Goal: Transaction & Acquisition: Purchase product/service

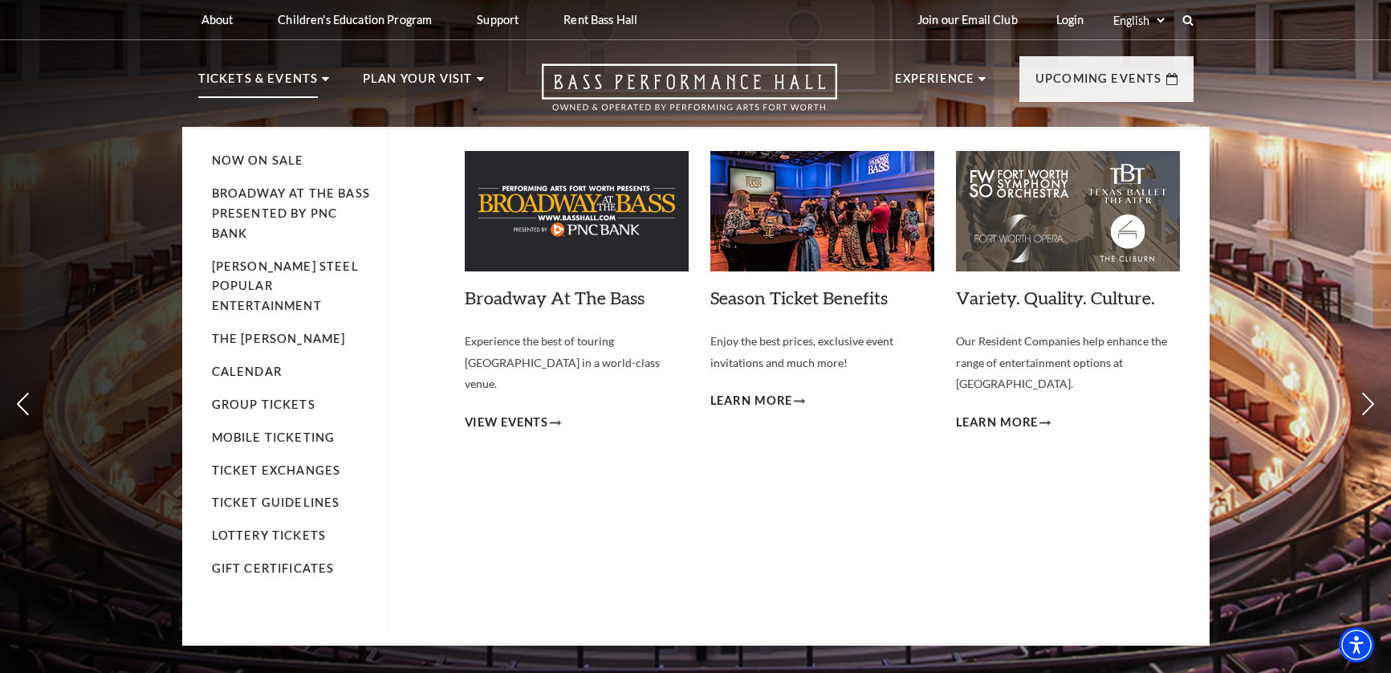
click at [325, 79] on icon at bounding box center [325, 79] width 7 height 4
click at [515, 413] on span "View Events" at bounding box center [507, 423] width 84 height 20
click at [284, 162] on link "Now On Sale" at bounding box center [258, 160] width 92 height 14
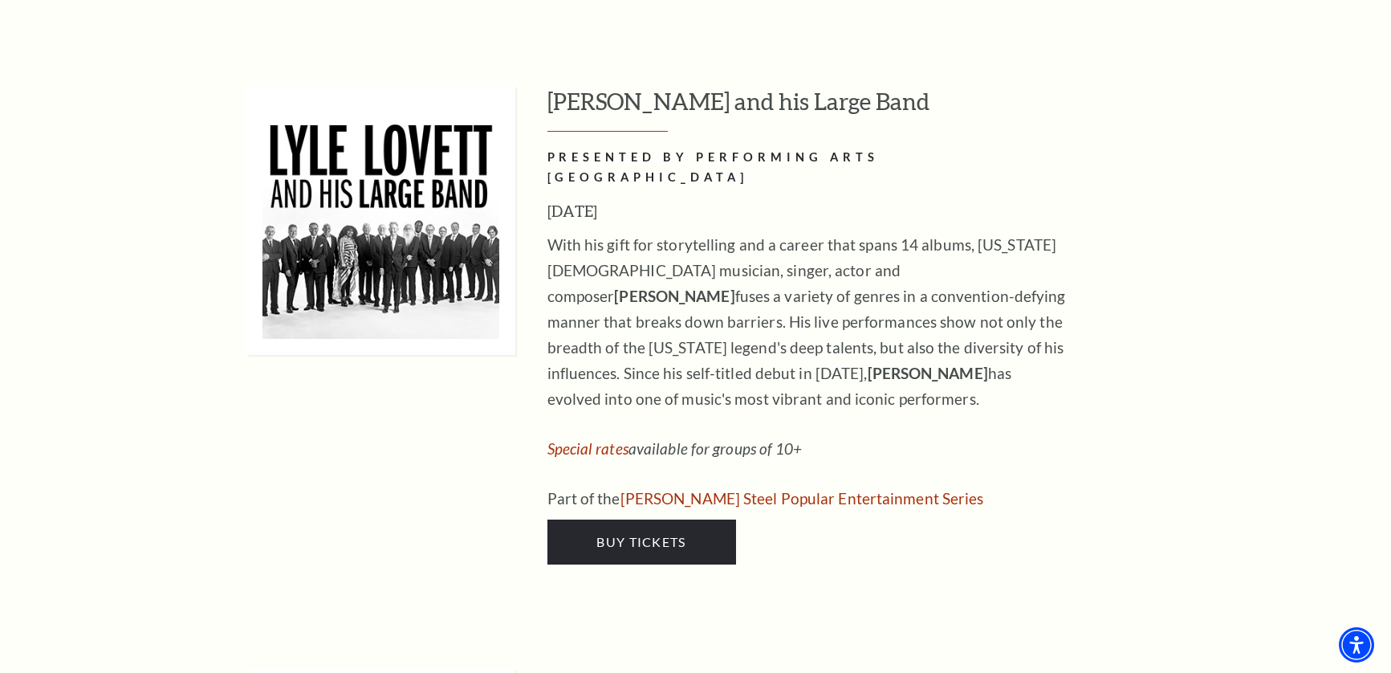
scroll to position [1549, 0]
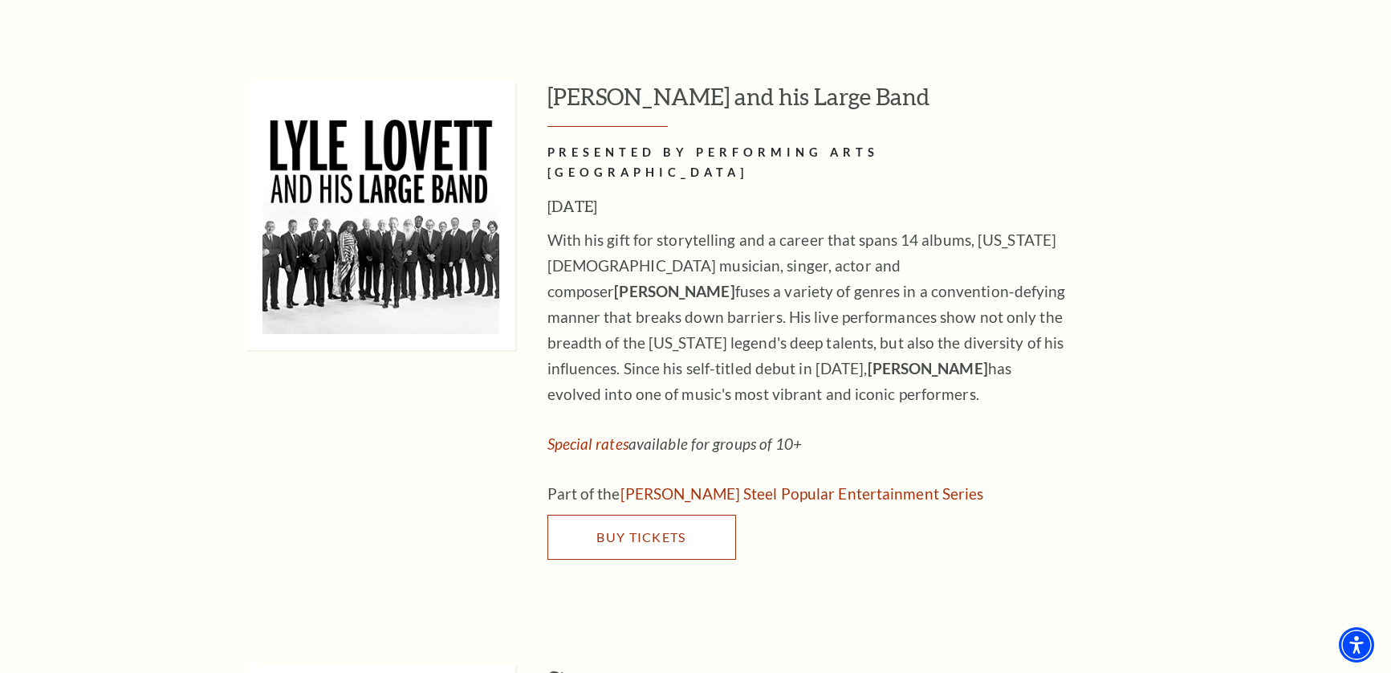
click at [662, 529] on span "Buy Tickets" at bounding box center [640, 536] width 89 height 15
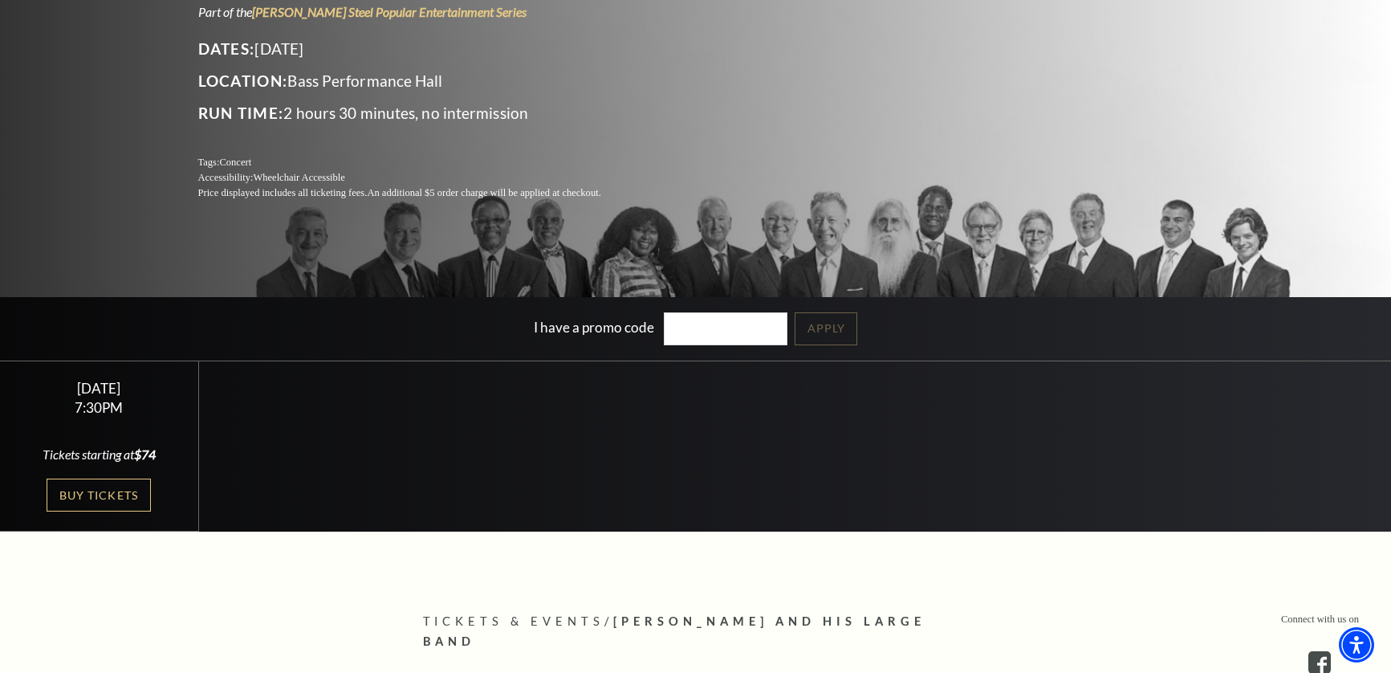
scroll to position [254, 0]
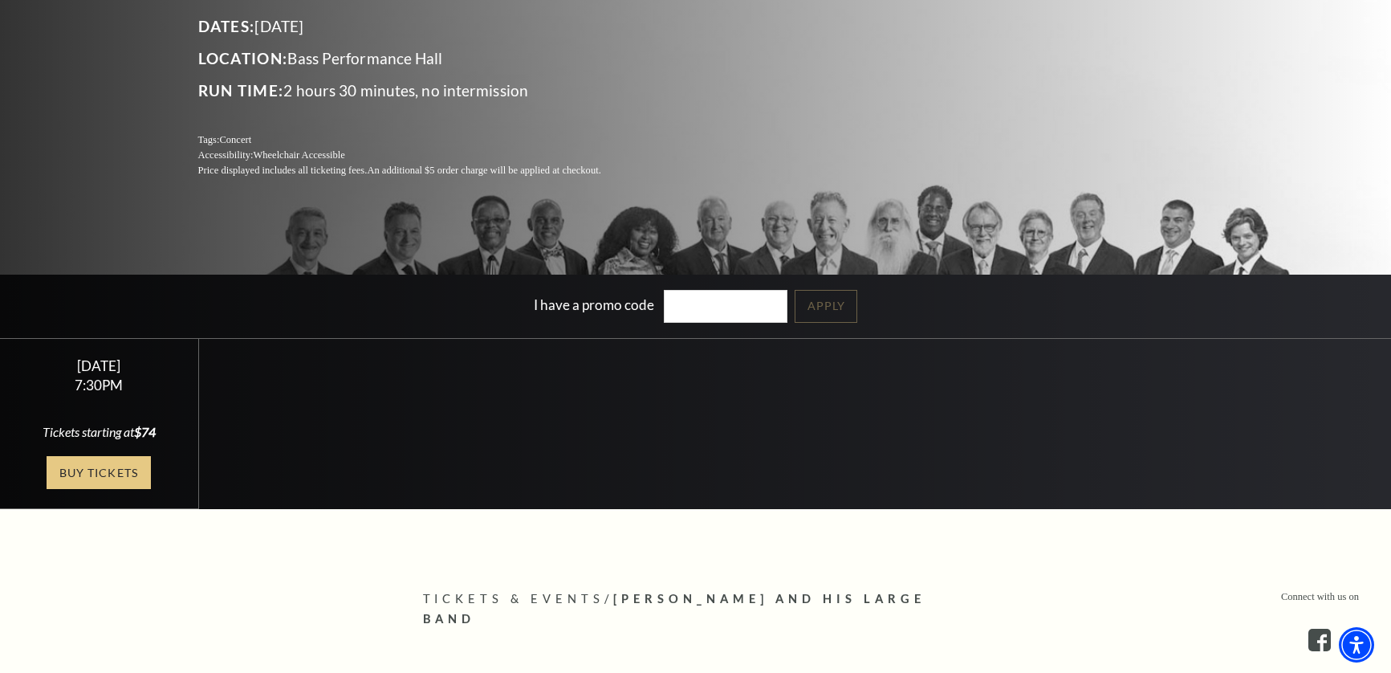
click at [87, 463] on link "Buy Tickets" at bounding box center [99, 472] width 104 height 33
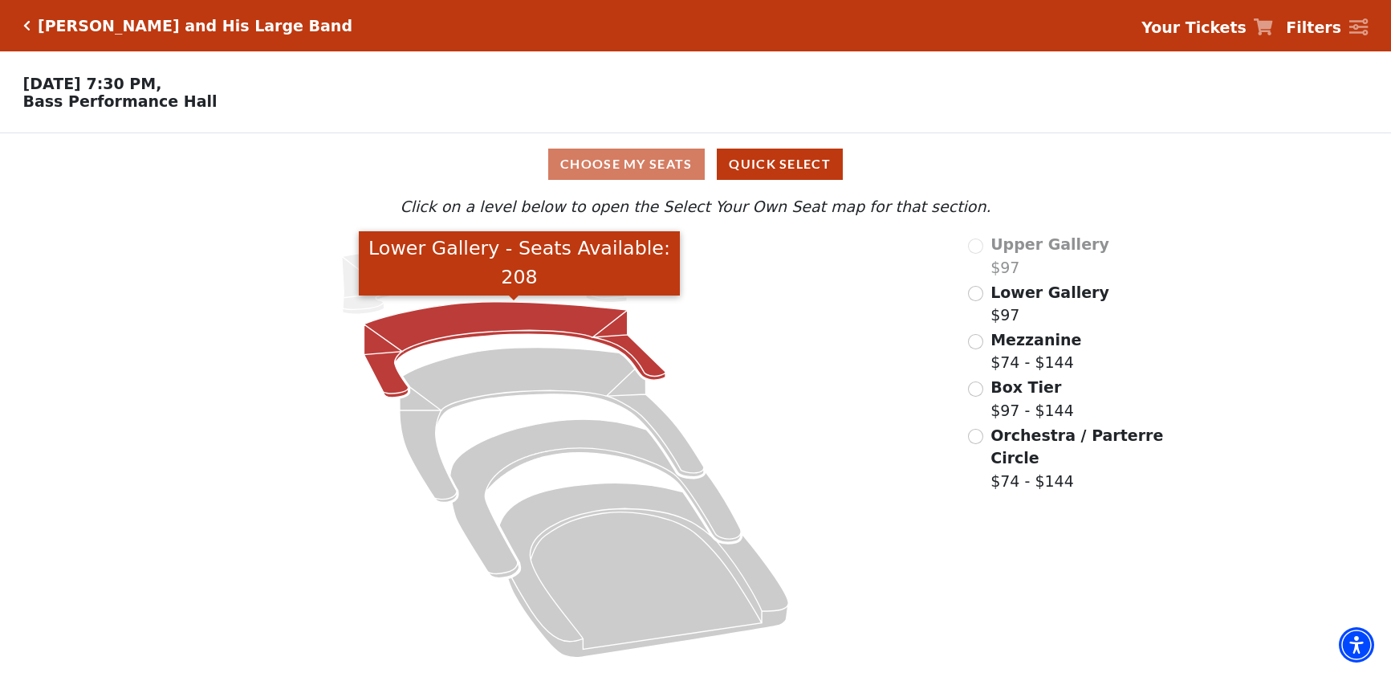
click at [475, 325] on icon "Lower Gallery - Seats Available: 208" at bounding box center [515, 350] width 302 height 96
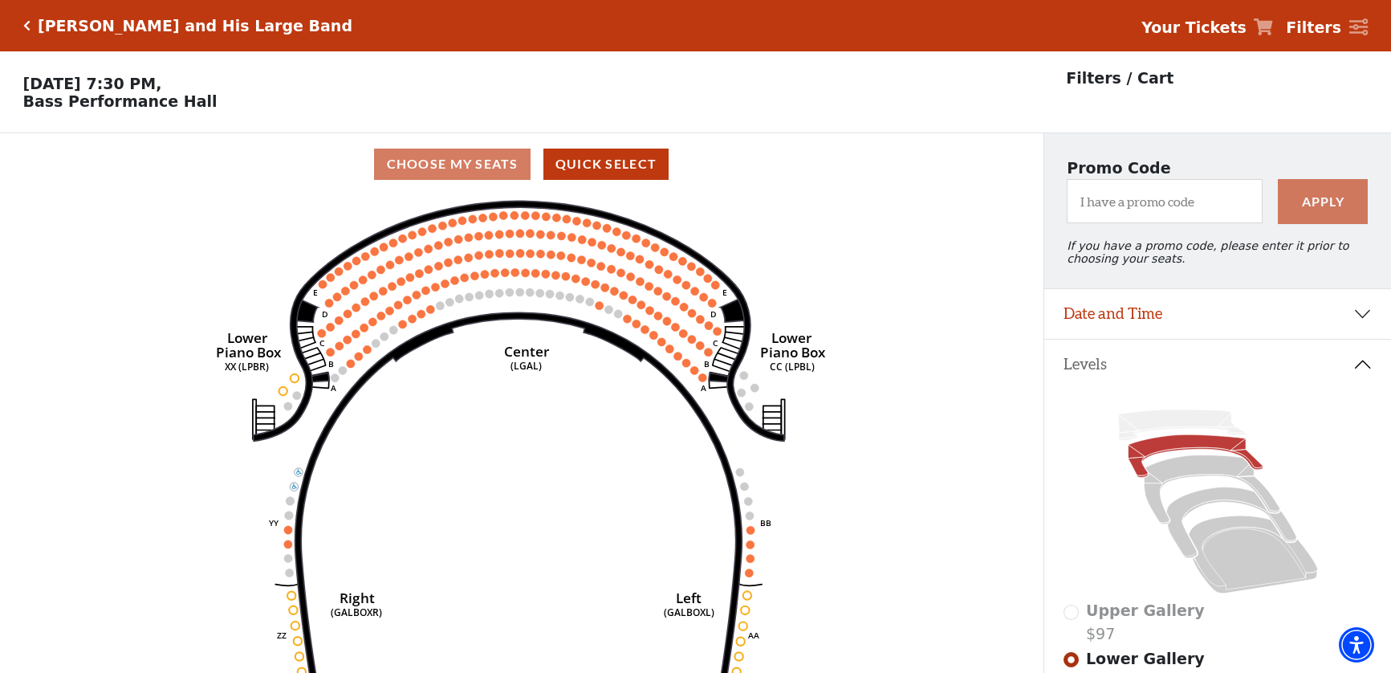
scroll to position [75, 0]
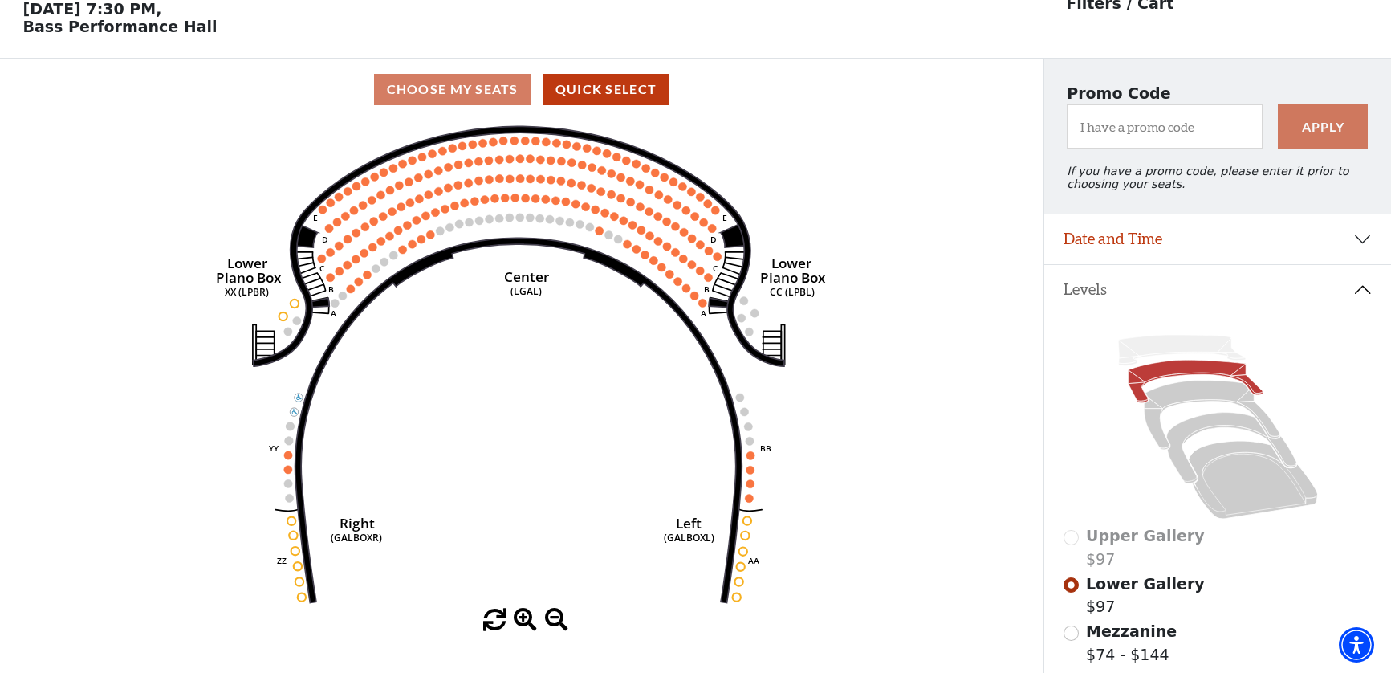
click at [440, 230] on circle at bounding box center [440, 230] width 8 height 8
click at [957, 189] on icon "Right (GALBOXR) E D C B A E D C B A YY ZZ Left (GALBOXL) BB AA Center Lower Pia…" at bounding box center [521, 364] width 939 height 488
